Goal: Information Seeking & Learning: Learn about a topic

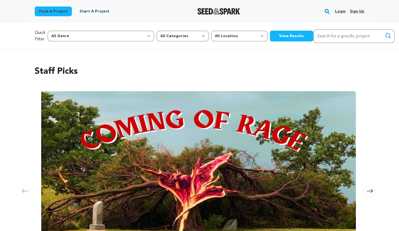
scroll to position [0, 945]
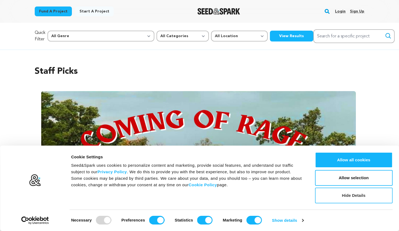
click at [360, 197] on button "Hide Details" at bounding box center [354, 196] width 78 height 16
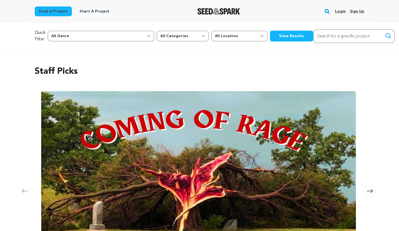
scroll to position [0, 0]
select select "1671"
click at [261, 63] on div "Staff Picks [GEOGRAPHIC_DATA] Skip to previous slide page [GEOGRAPHIC_DATA] Com…" at bounding box center [200, 174] width 330 height 240
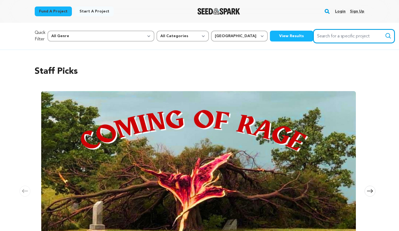
click at [314, 34] on input "Search for a specific project" at bounding box center [354, 36] width 81 height 14
click at [270, 38] on button "View Results" at bounding box center [291, 36] width 43 height 11
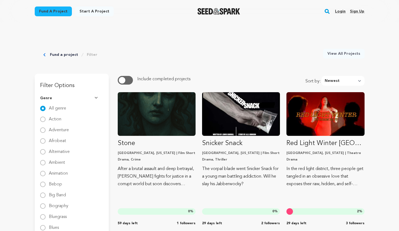
click at [90, 55] on link "Filter" at bounding box center [92, 54] width 11 height 5
click at [97, 97] on button "Genre" at bounding box center [71, 98] width 63 height 14
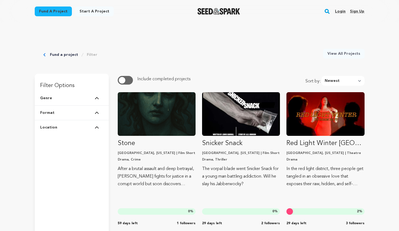
click at [96, 126] on button "Location" at bounding box center [71, 128] width 63 height 14
click at [96, 127] on img at bounding box center [97, 127] width 4 height 3
select select "amount_raised"
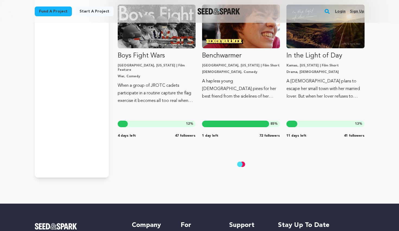
scroll to position [543, 0]
